Goal: Information Seeking & Learning: Check status

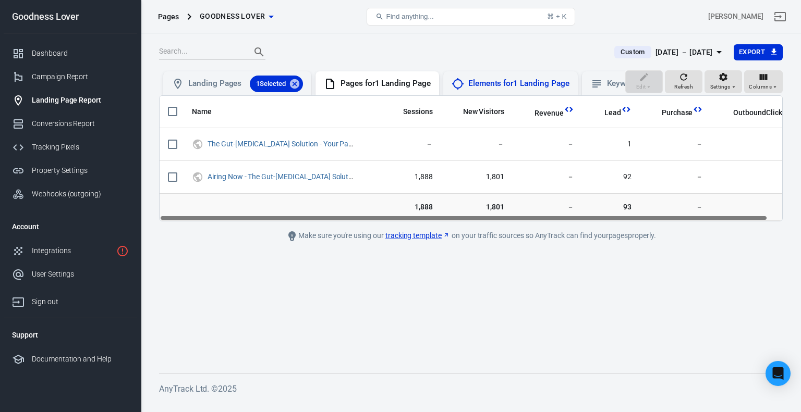
click at [487, 85] on div "Elements for 1 Landing Page" at bounding box center [518, 83] width 101 height 11
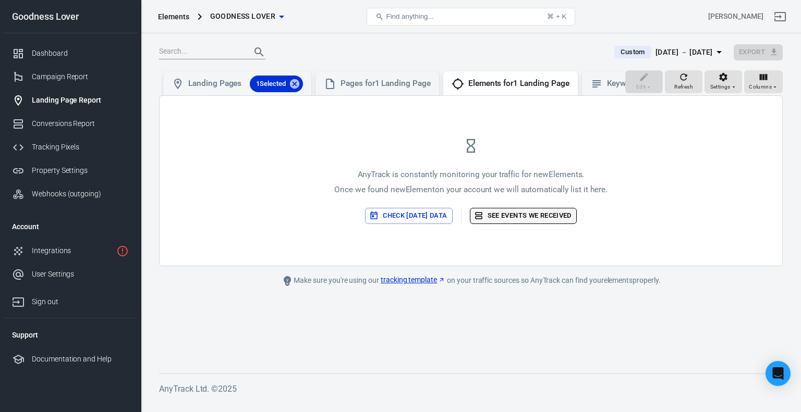
click at [519, 217] on link "See events we received" at bounding box center [523, 216] width 107 height 16
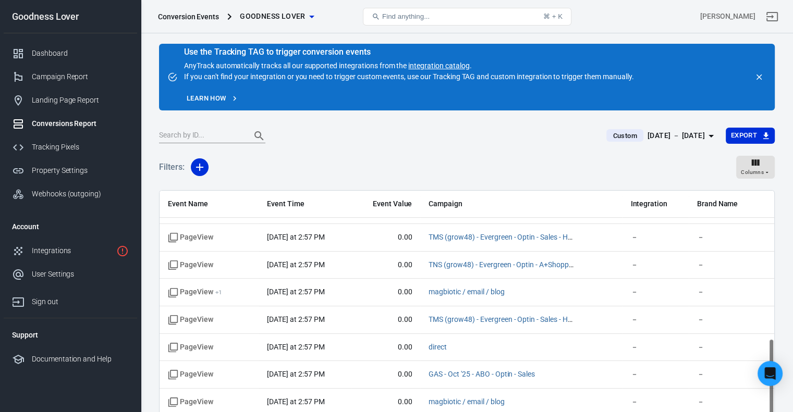
scroll to position [79, 0]
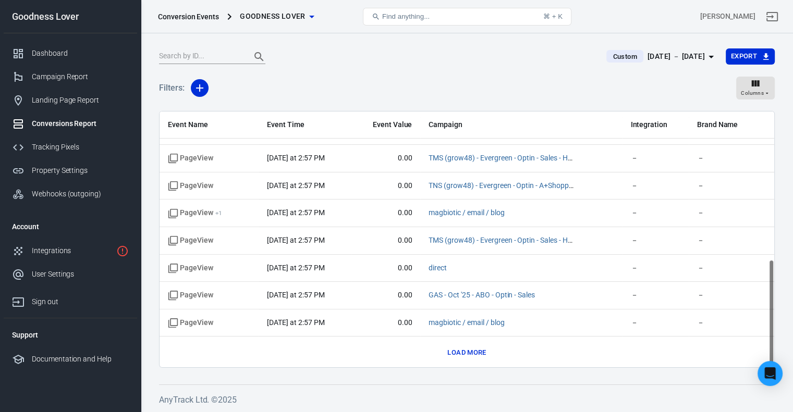
click at [467, 351] on button "Load more" at bounding box center [467, 353] width 44 height 16
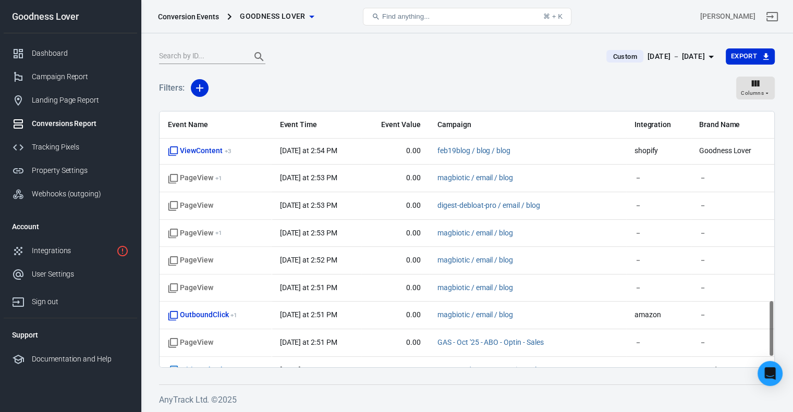
scroll to position [897, 0]
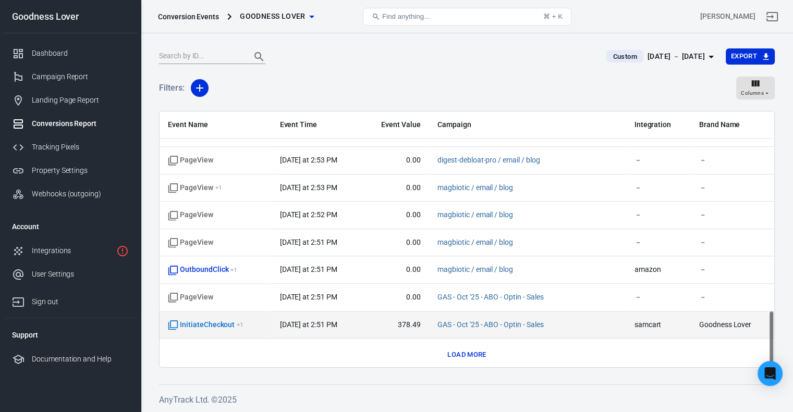
drag, startPoint x: 295, startPoint y: 277, endPoint x: 204, endPoint y: 321, distance: 100.5
click at [204, 321] on span "InitiateCheckout + 1" at bounding box center [206, 325] width 76 height 10
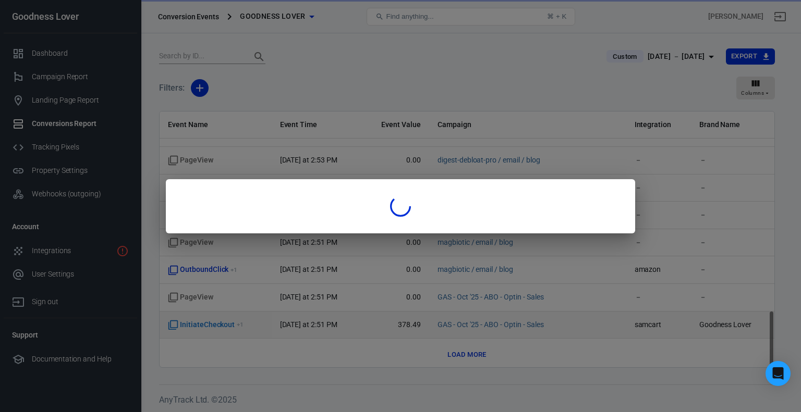
click at [204, 321] on div at bounding box center [400, 206] width 801 height 412
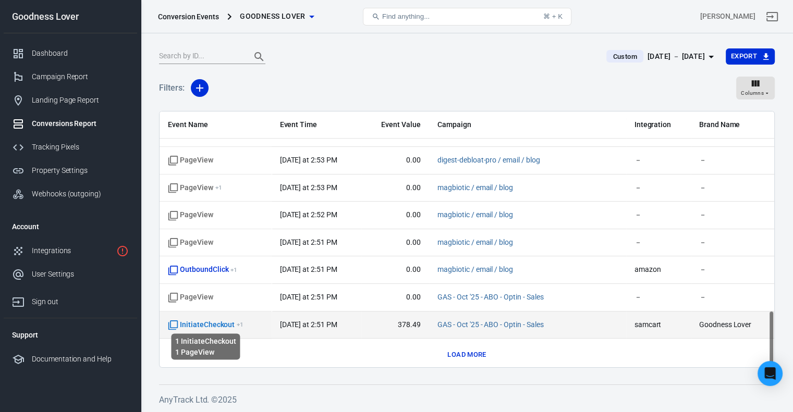
click at [204, 321] on span "InitiateCheckout + 1" at bounding box center [206, 325] width 76 height 10
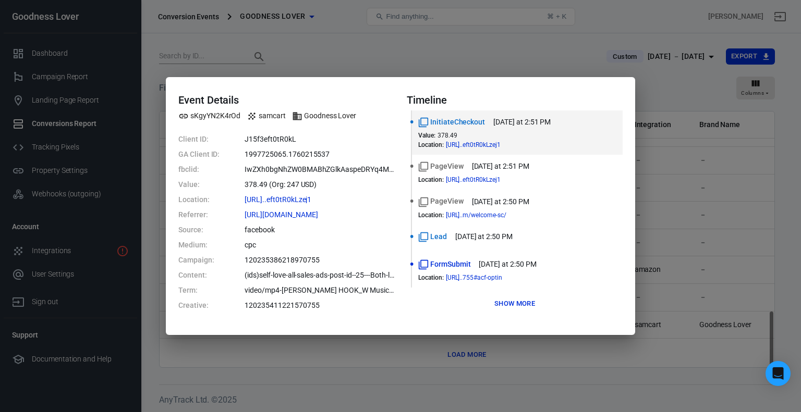
click at [674, 260] on div "Event Details sKgyYN2K4rOd samcart Goodness Lover Client ID: J15f3eft0tR0kL GA …" at bounding box center [400, 206] width 801 height 412
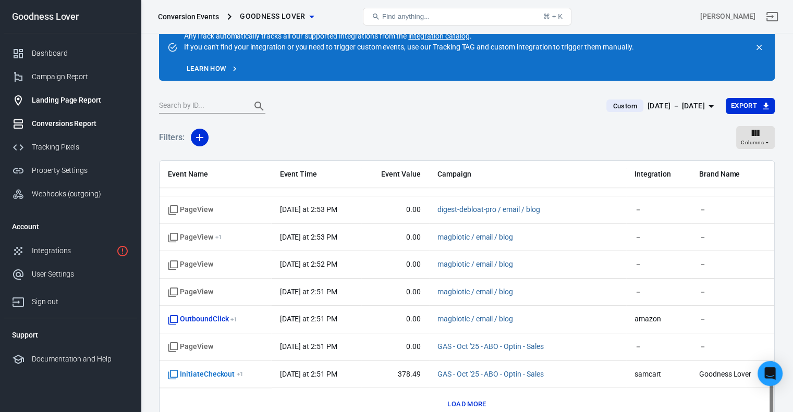
scroll to position [0, 0]
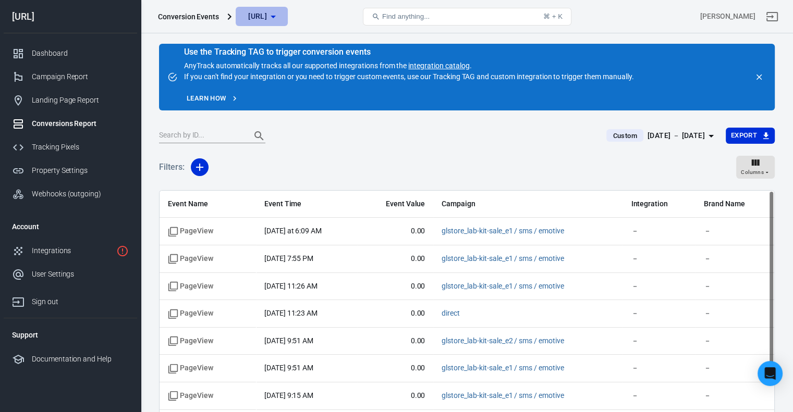
click at [267, 13] on span "[URL]" at bounding box center [257, 16] width 19 height 13
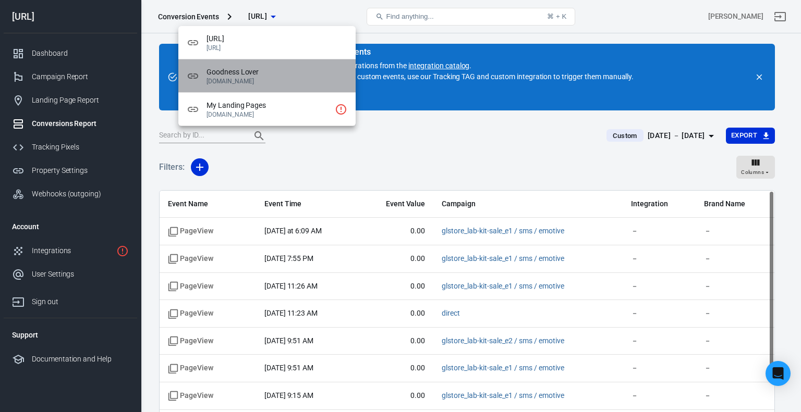
click at [272, 73] on span "Goodness Lover" at bounding box center [276, 72] width 141 height 11
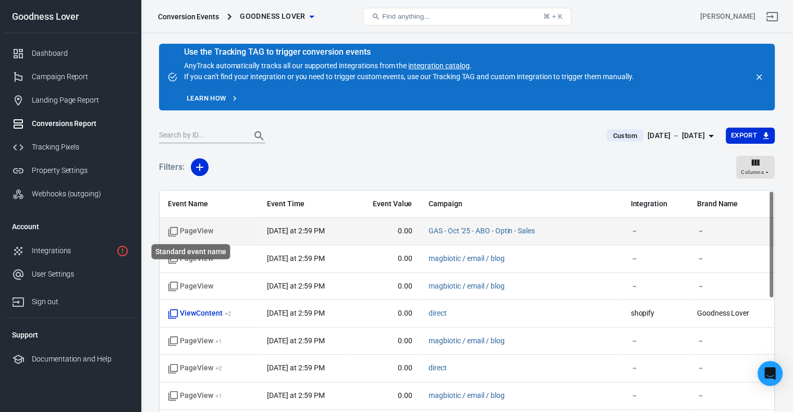
click at [194, 233] on span "PageView" at bounding box center [190, 231] width 45 height 10
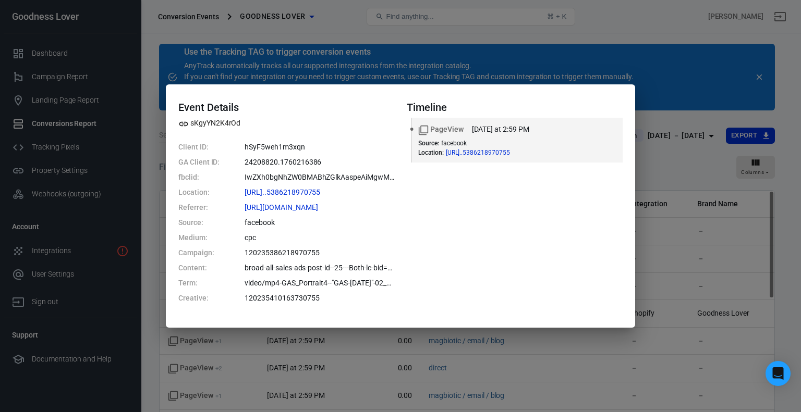
click at [635, 17] on div "Event Details sKgyYN2K4rOd Client ID: hSyF5weh1m3xqn GA Client ID: 24208820.176…" at bounding box center [400, 206] width 801 height 412
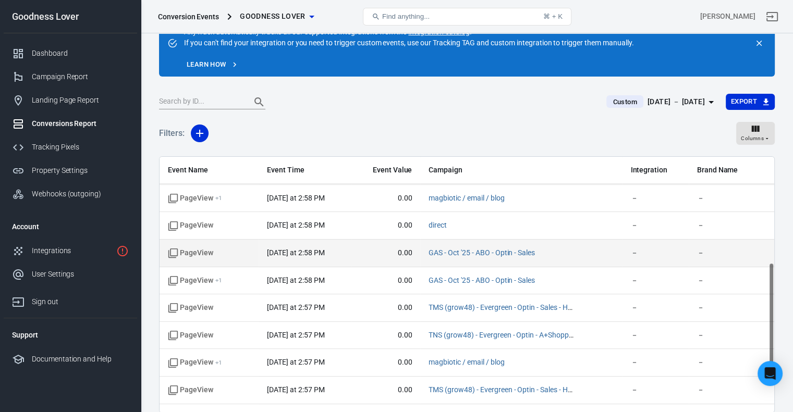
scroll to position [254, 0]
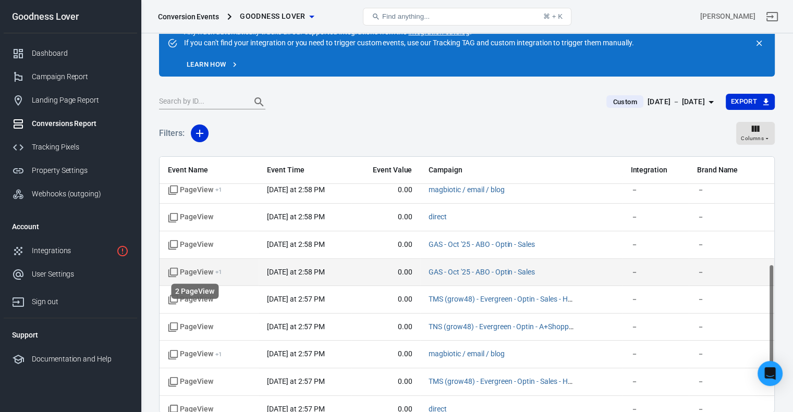
click at [201, 270] on span "PageView + 1" at bounding box center [195, 273] width 54 height 10
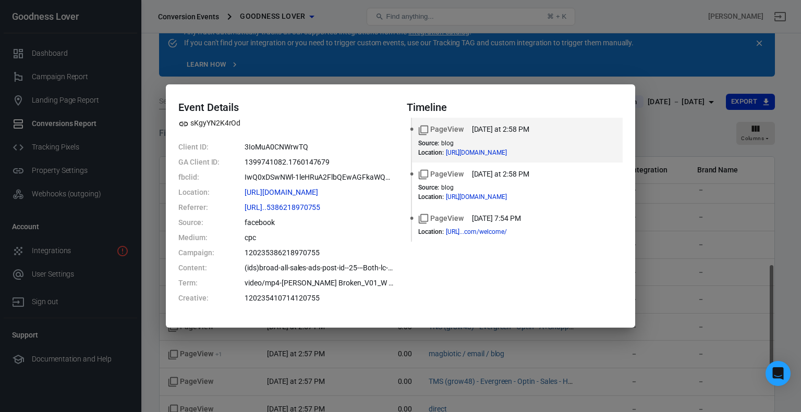
click at [271, 350] on div "Event Details sKgyYN2K4rOd Client ID: 3IoMuA0CNWrwTQ GA Client ID: 1399741082.1…" at bounding box center [400, 206] width 801 height 412
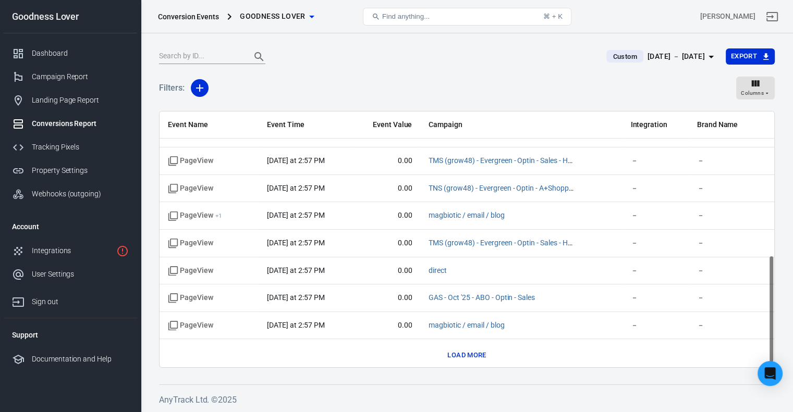
scroll to position [350, 0]
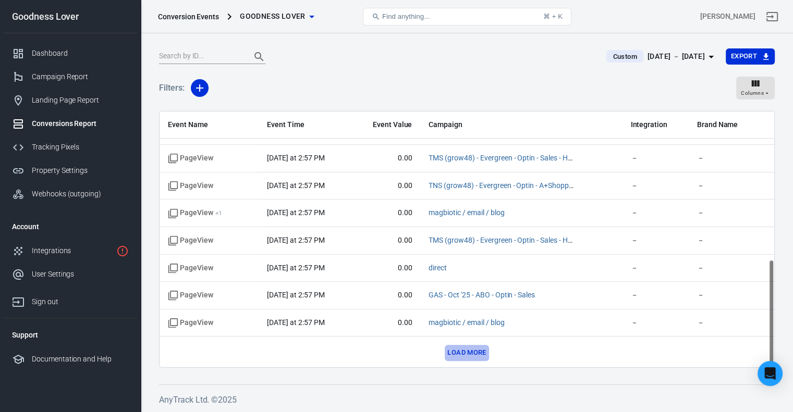
click at [474, 349] on button "Load more" at bounding box center [467, 353] width 44 height 16
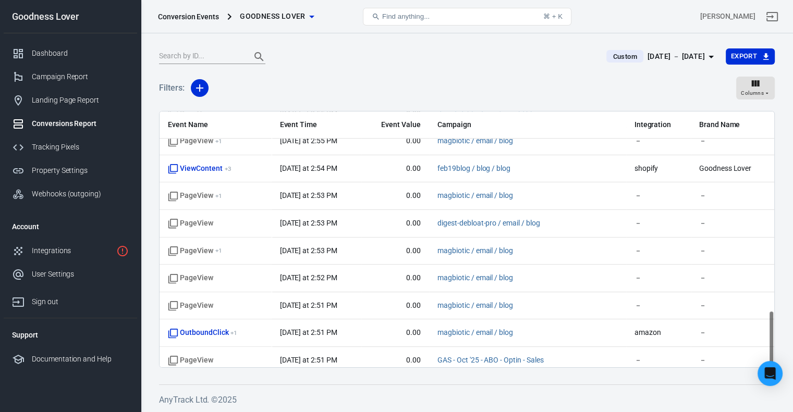
scroll to position [897, 0]
